Goal: Navigation & Orientation: Find specific page/section

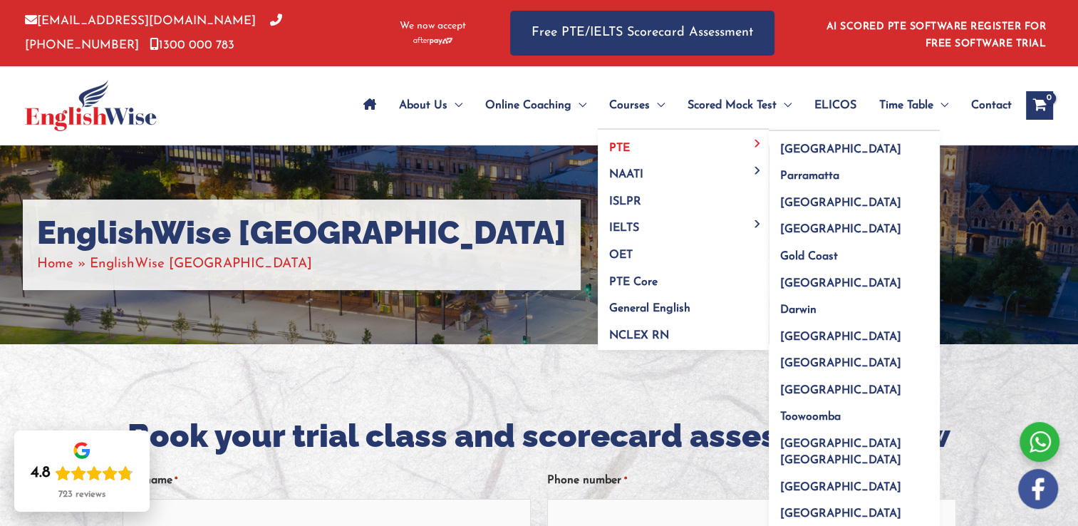
click at [654, 145] on link "PTE" at bounding box center [683, 143] width 171 height 27
click at [794, 331] on span "[GEOGRAPHIC_DATA]" at bounding box center [840, 336] width 121 height 11
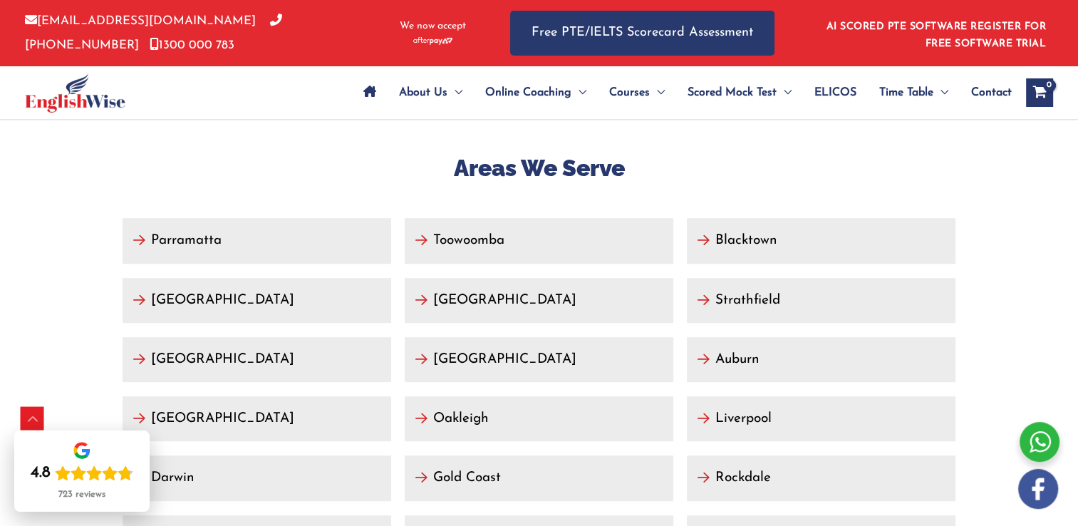
scroll to position [6212, 0]
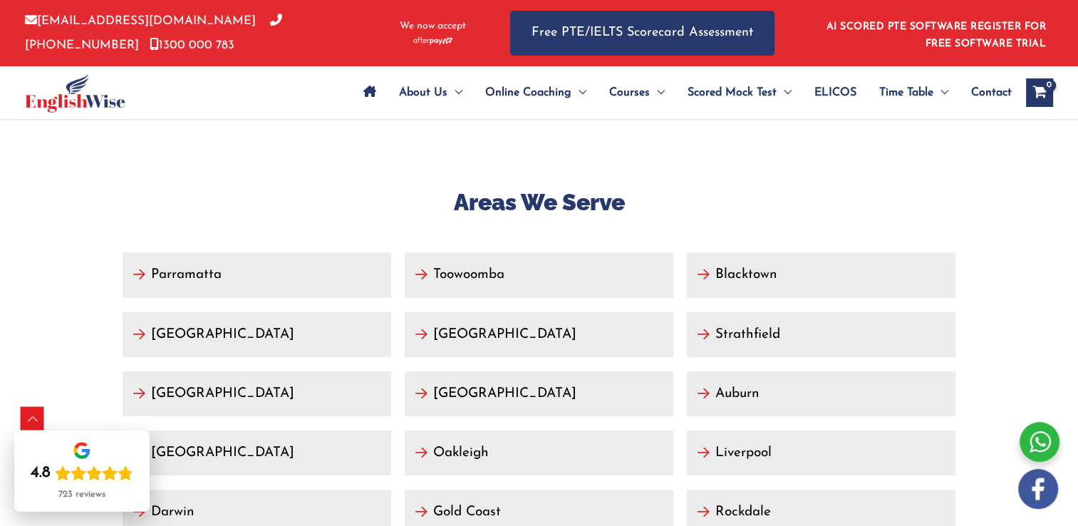
click at [502, 312] on link "[GEOGRAPHIC_DATA]" at bounding box center [539, 334] width 269 height 45
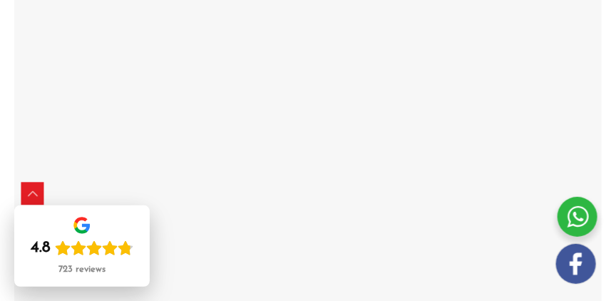
scroll to position [2391, 0]
click at [309, 163] on div at bounding box center [308, 178] width 580 height 570
